Goal: Task Accomplishment & Management: Manage account settings

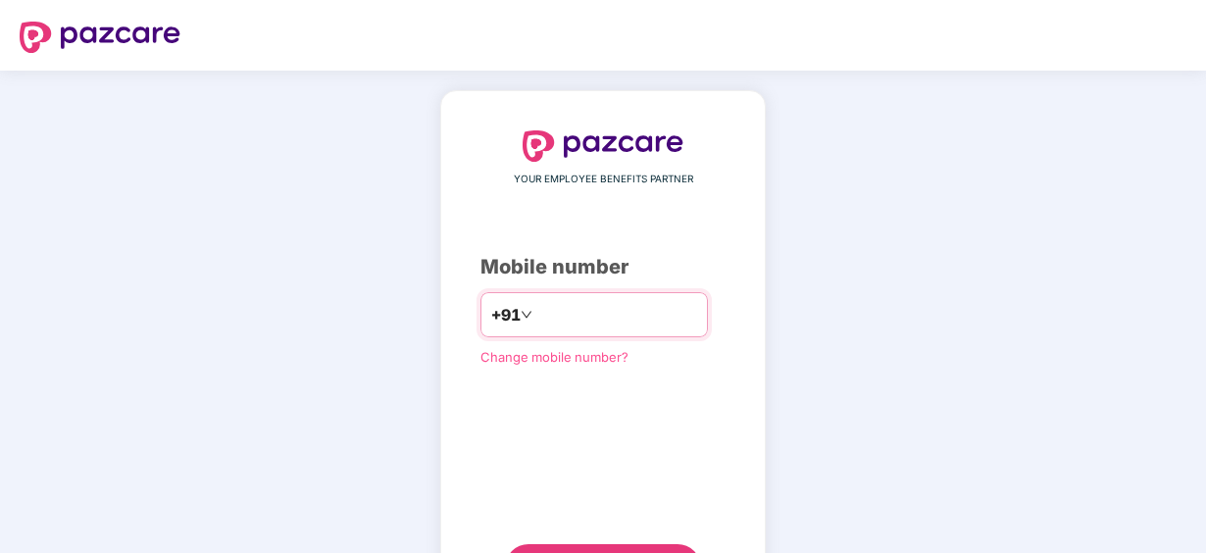
drag, startPoint x: 585, startPoint y: 305, endPoint x: 720, endPoint y: 358, distance: 144.4
click at [585, 305] on input "number" at bounding box center [616, 314] width 161 height 31
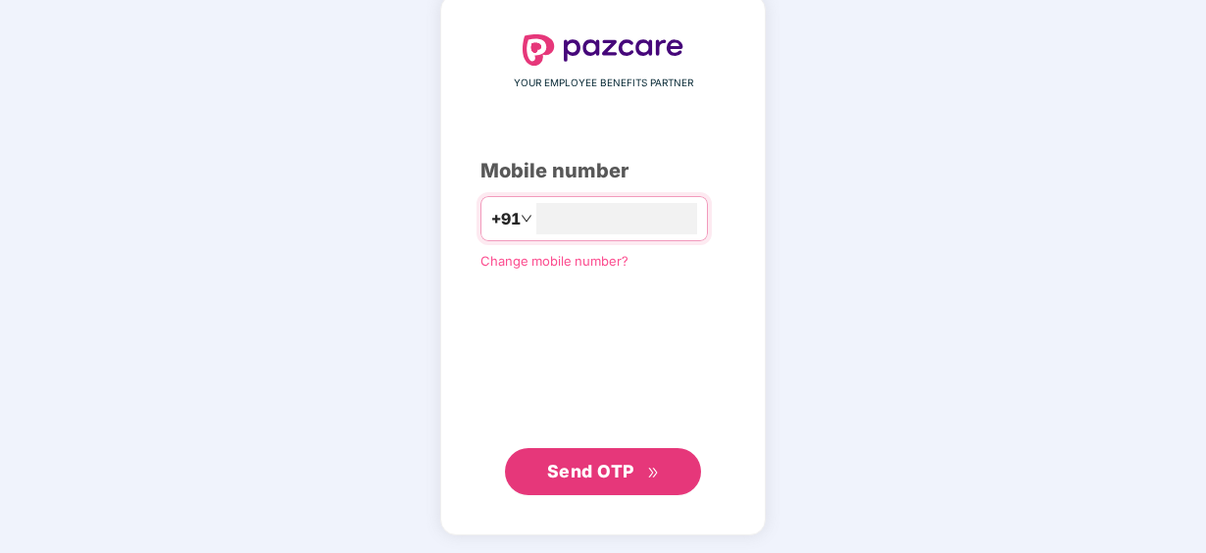
type input "**********"
click at [612, 452] on button "Send OTP" at bounding box center [603, 471] width 196 height 47
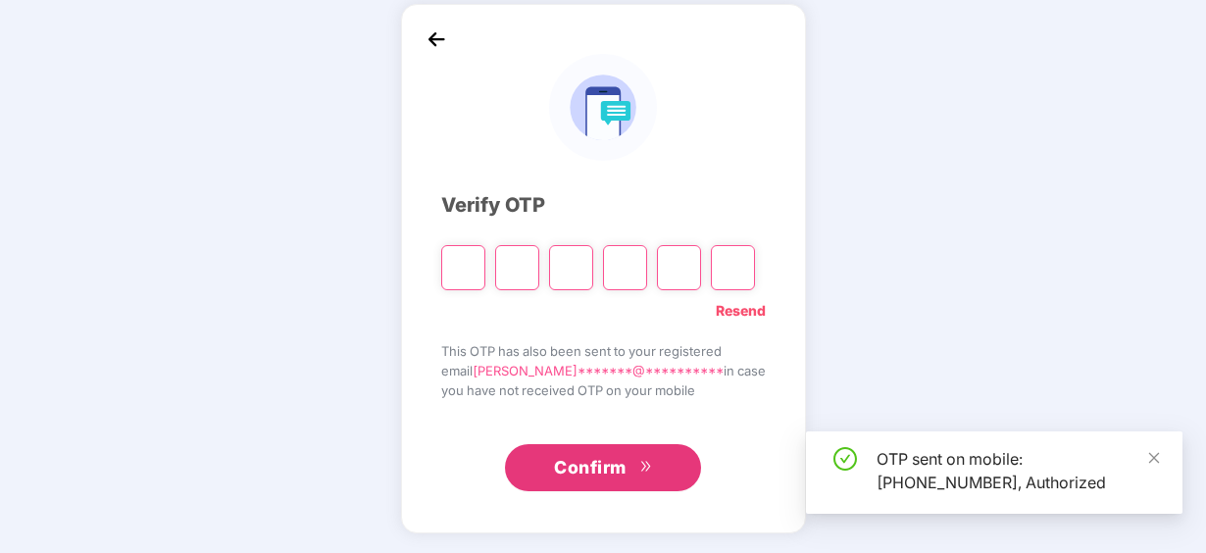
scroll to position [86, 0]
type input "*"
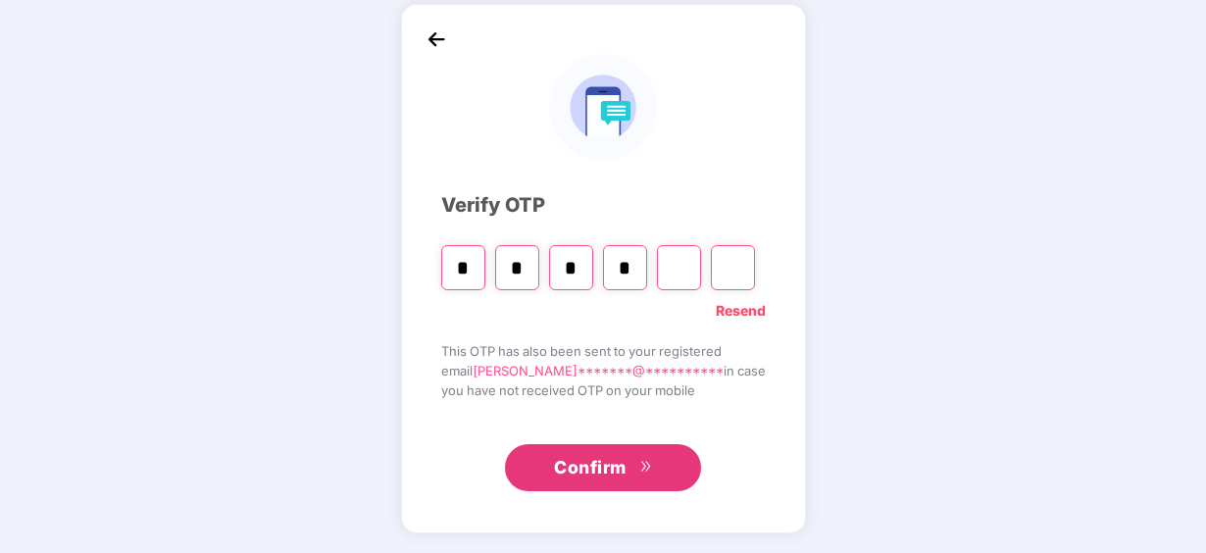
type input "*"
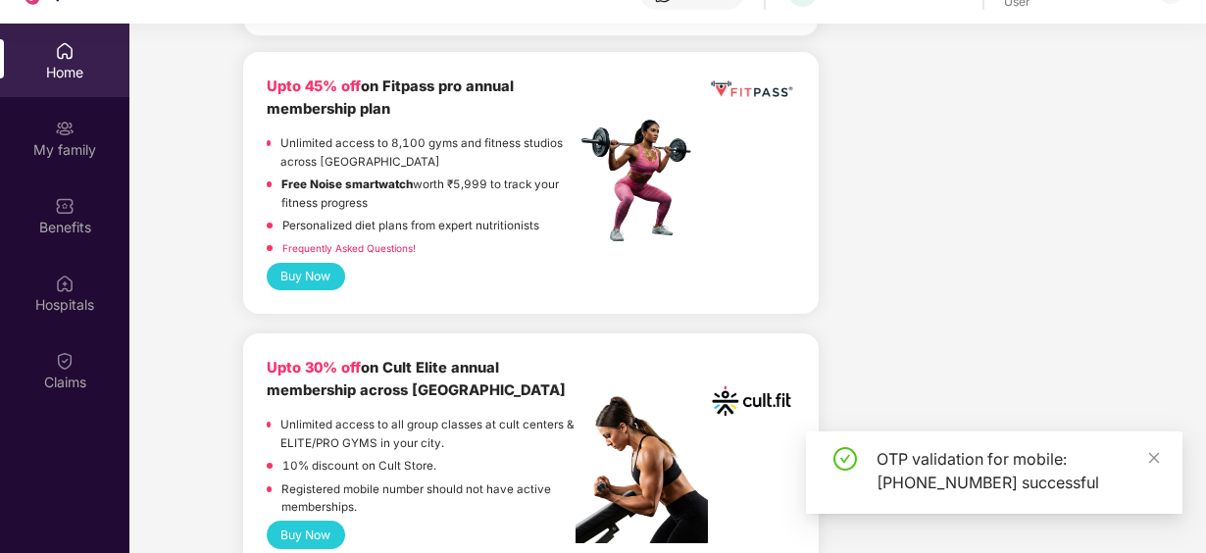
scroll to position [588, 0]
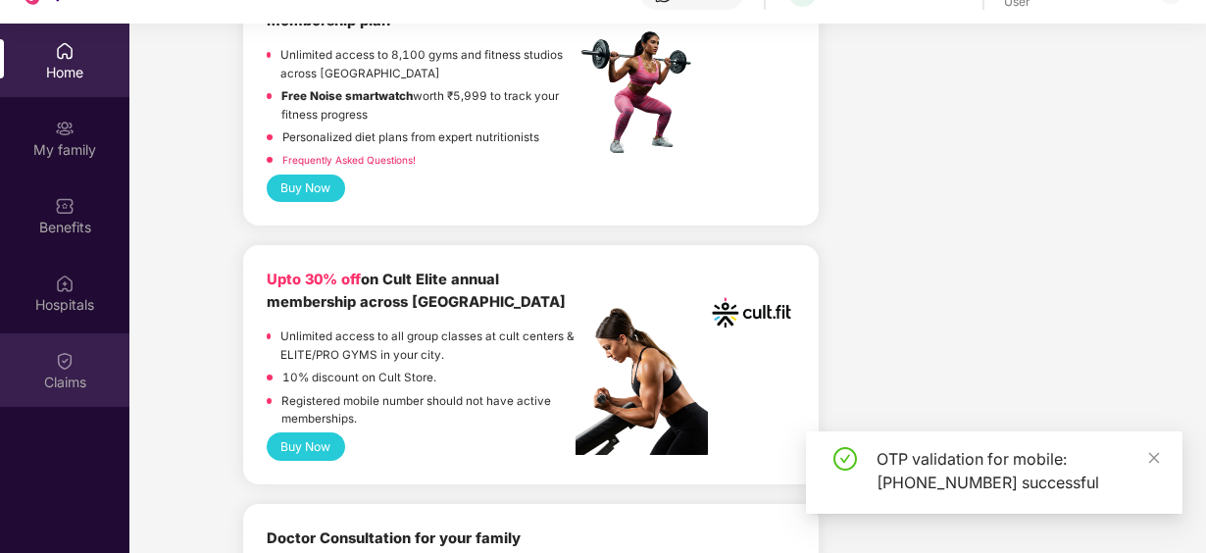
click at [63, 352] on img at bounding box center [65, 361] width 20 height 20
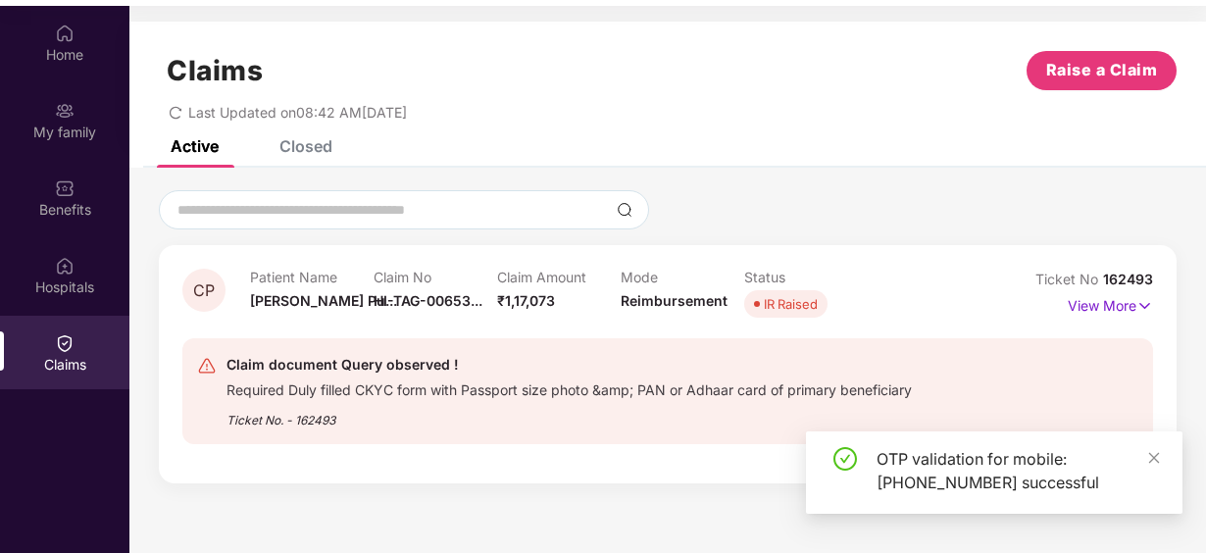
scroll to position [110, 0]
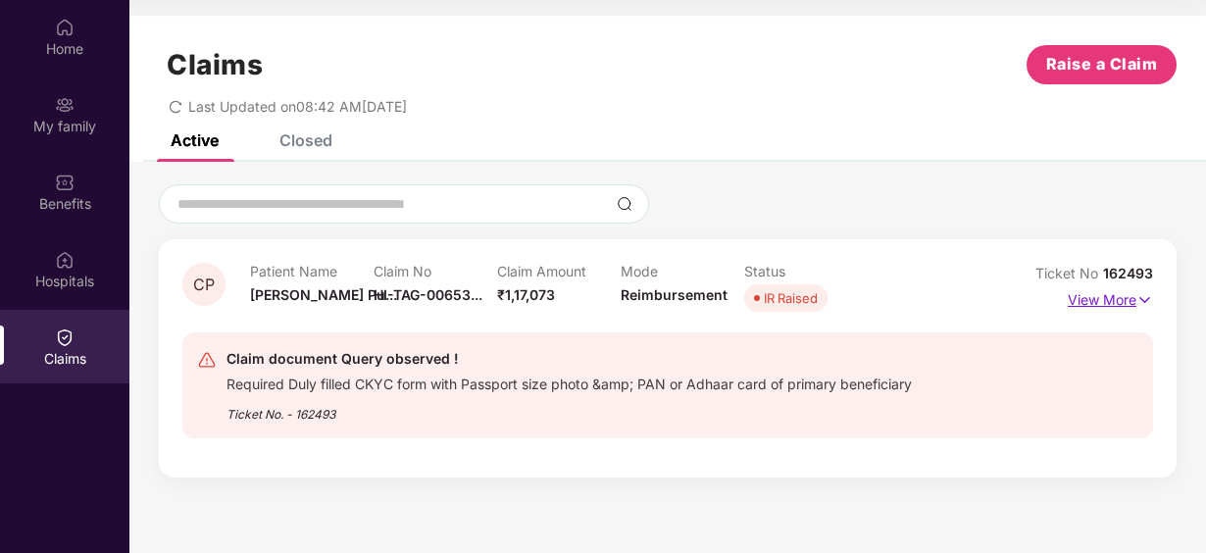
click at [1131, 302] on p "View More" at bounding box center [1110, 297] width 85 height 26
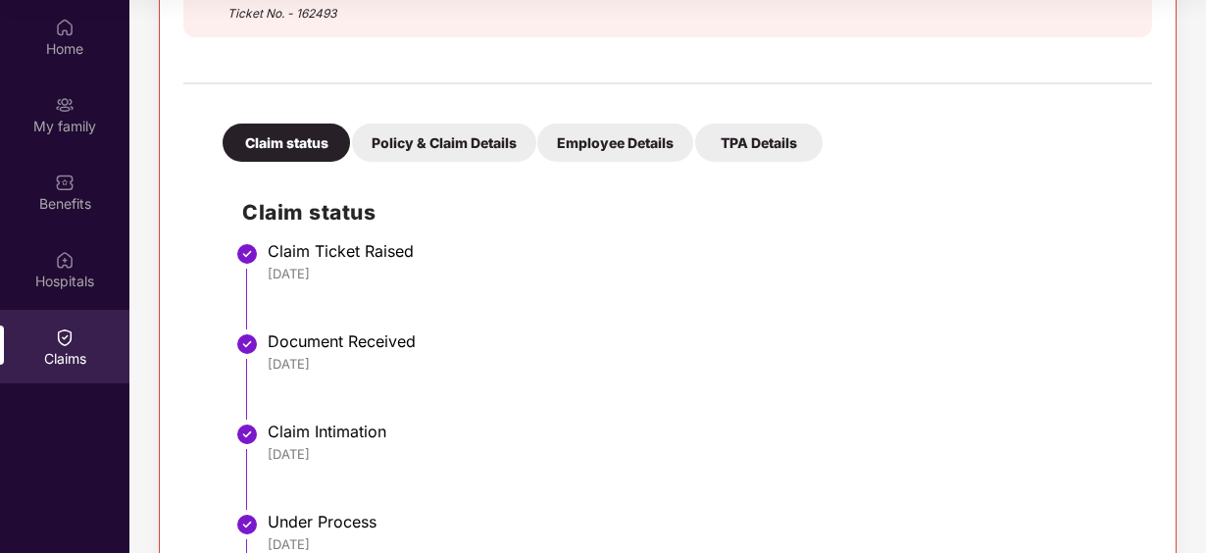
scroll to position [219, 0]
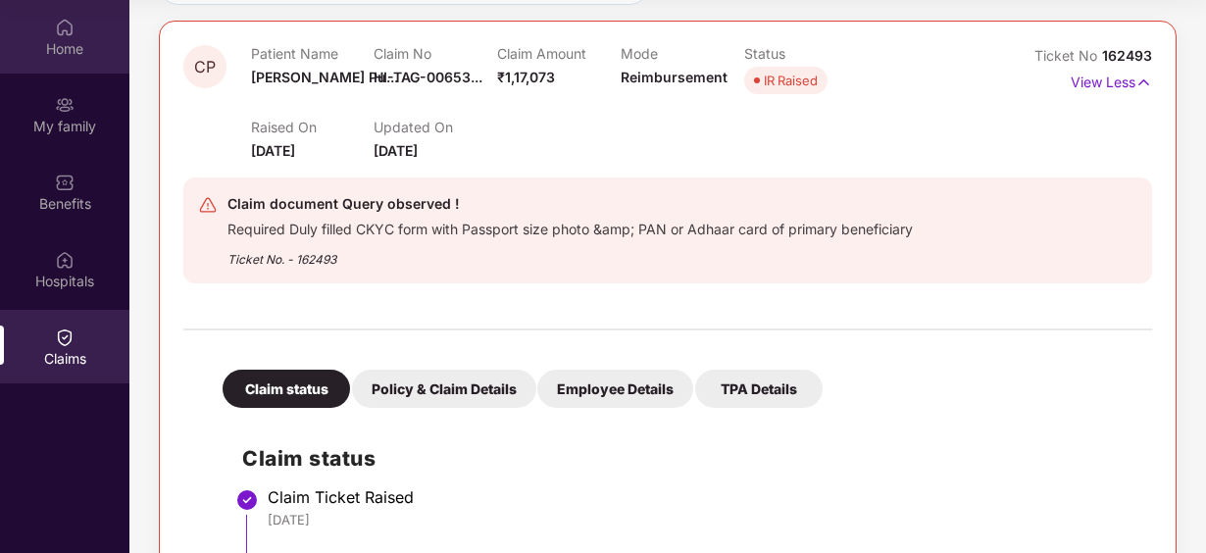
click at [66, 42] on div "Home" at bounding box center [64, 49] width 129 height 20
